Goal: Task Accomplishment & Management: Manage account settings

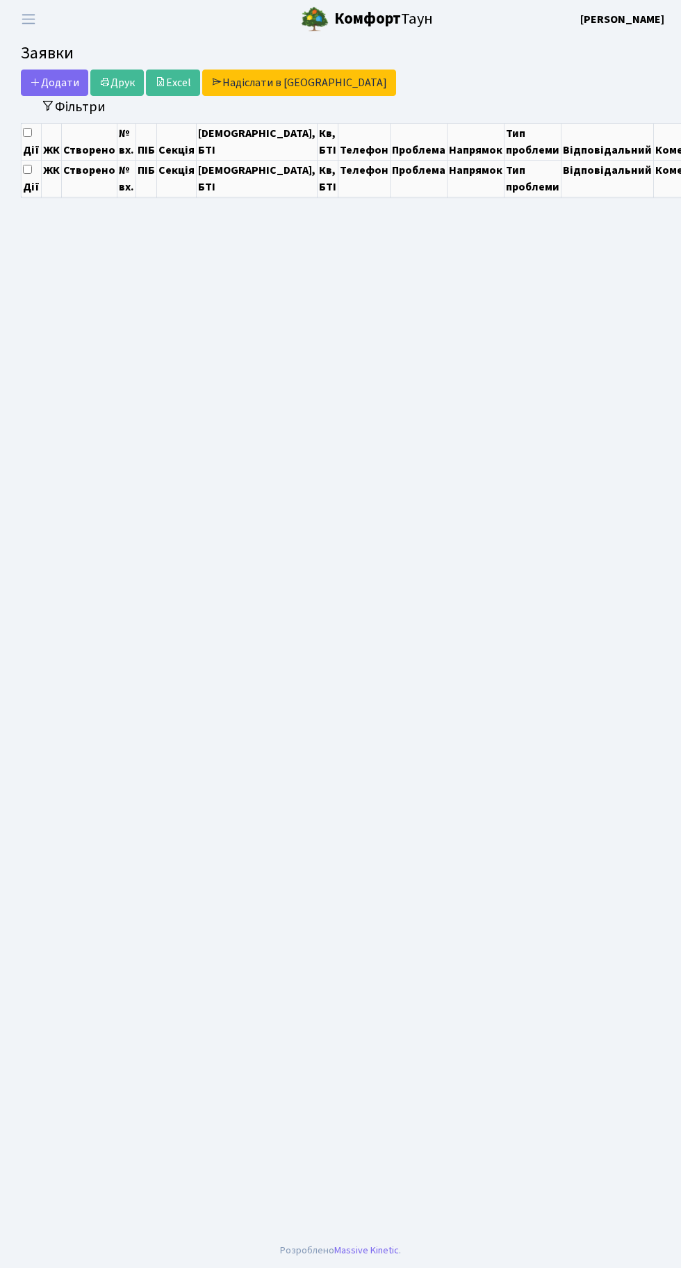
select select "25"
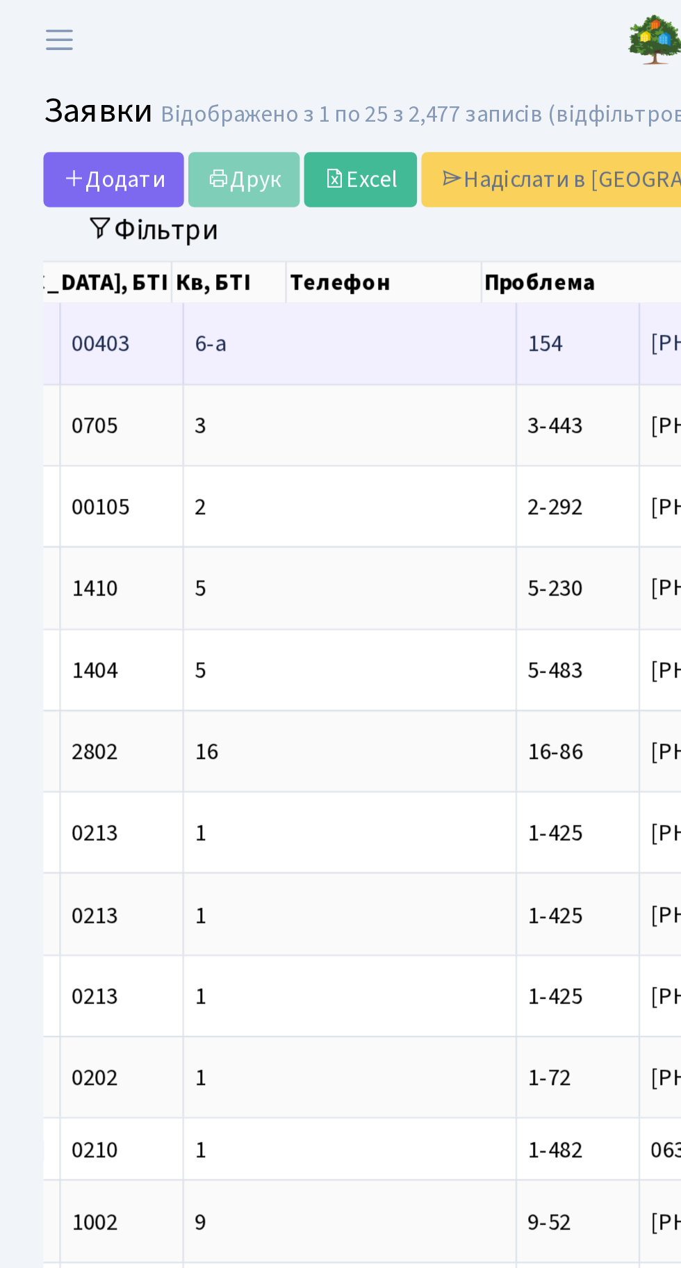
click at [418, 165] on span "Слабий тиск вод[...]" at bounding box center [466, 164] width 96 height 15
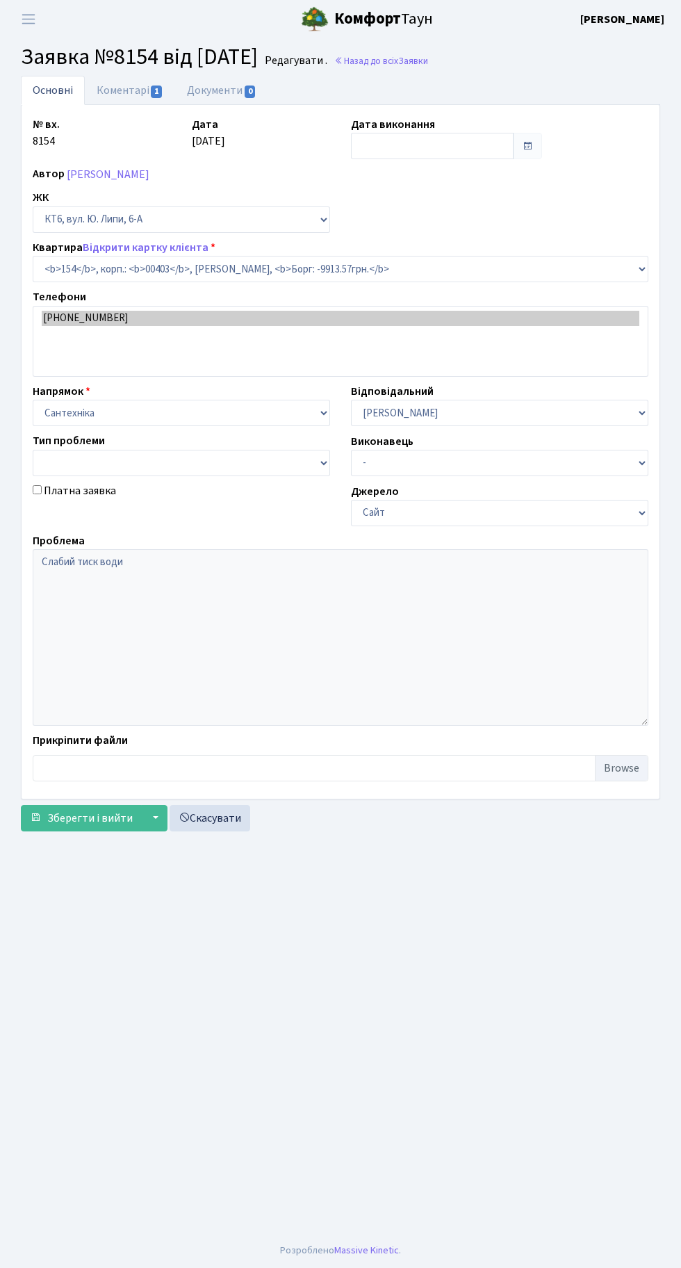
select select "17246"
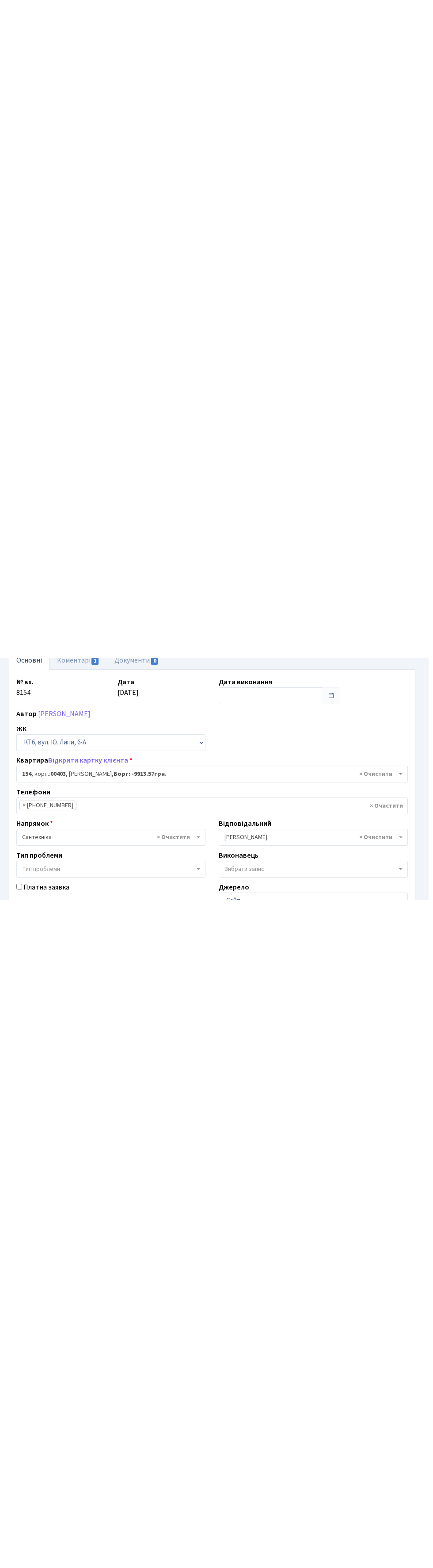
scroll to position [54, 0]
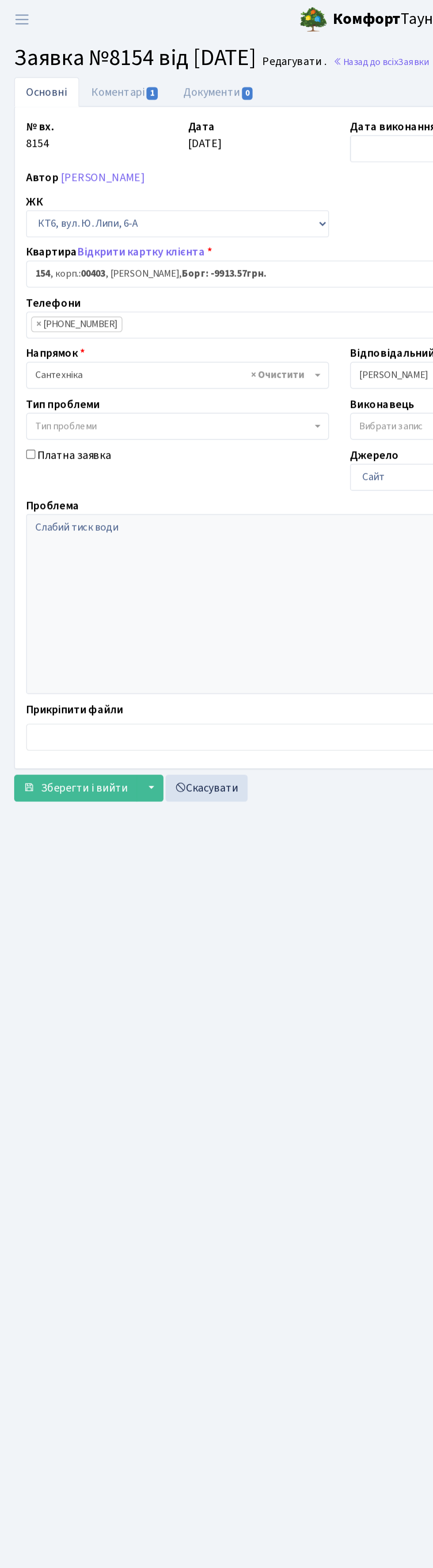
click at [256, 381] on div "№ вх. 8154 Дата 18.09.2025 Дата виконання Автор Ємець Вікторія Петрівна ЖК - КТ…" at bounding box center [216, 273] width 405 height 399
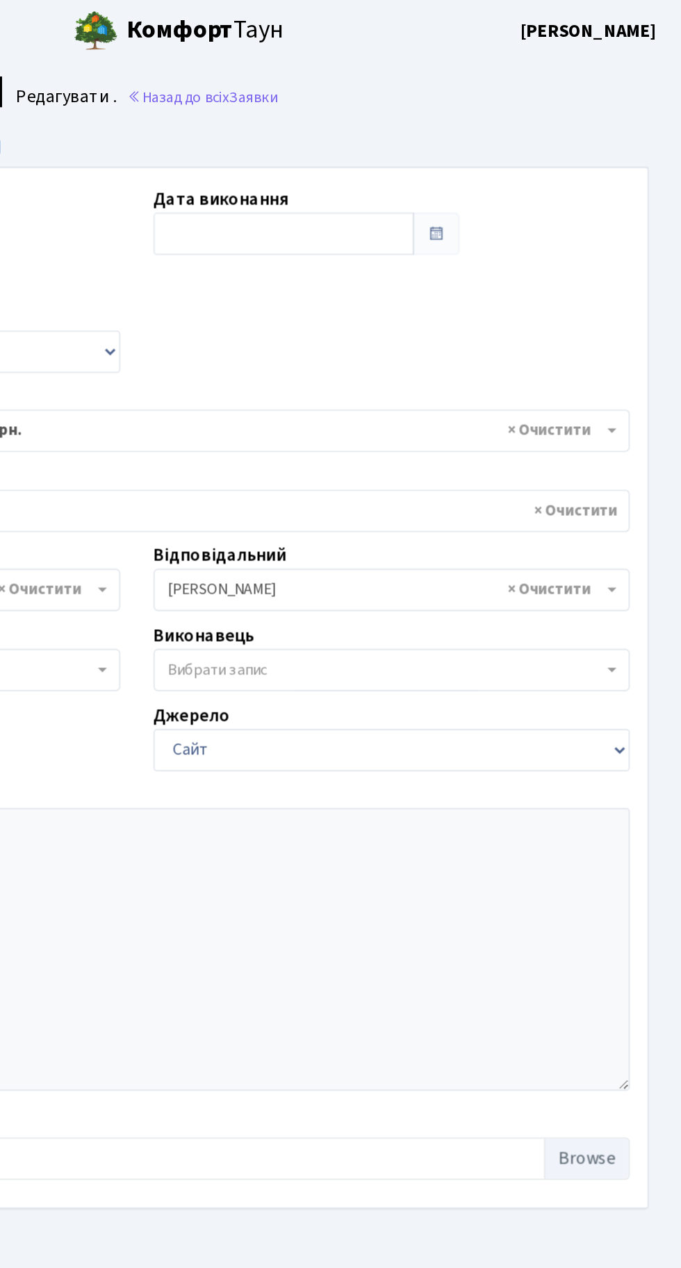
scroll to position [0, 0]
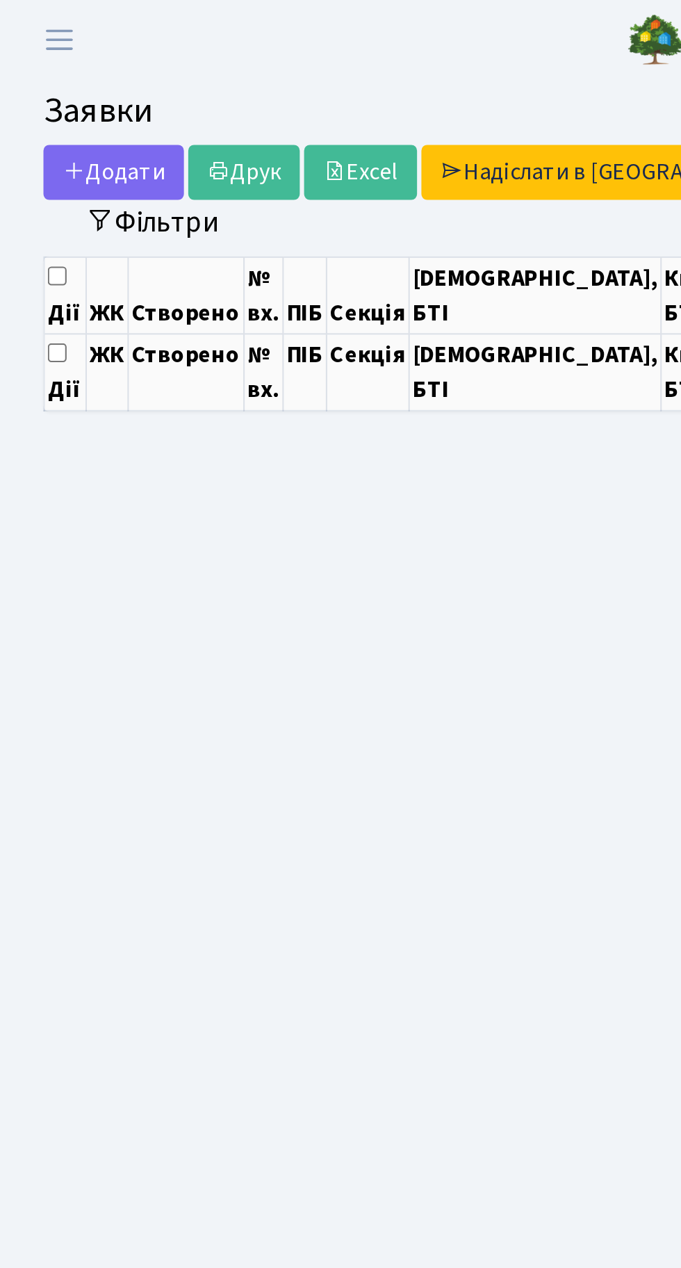
select select "25"
